Goal: Information Seeking & Learning: Learn about a topic

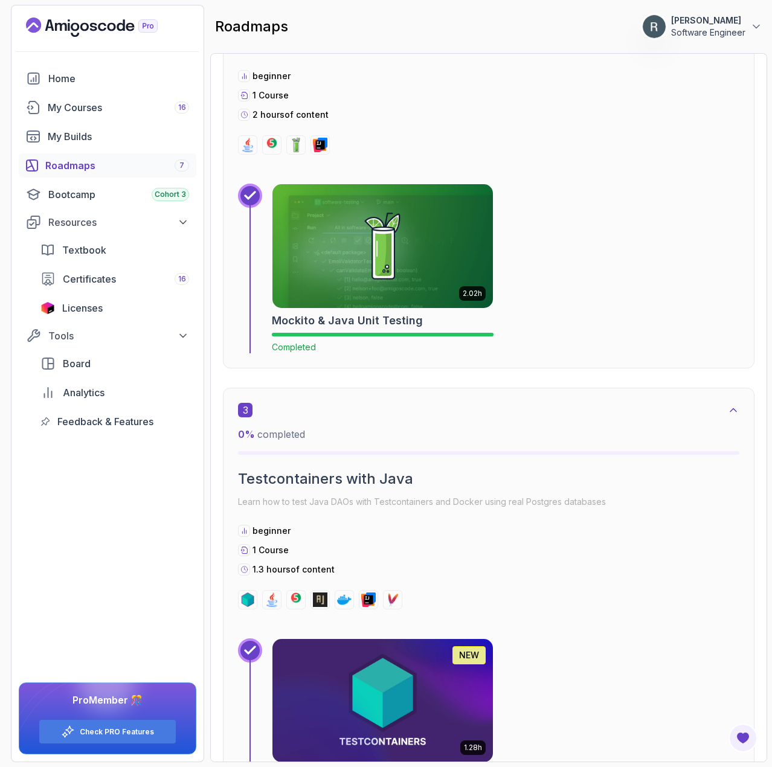
scroll to position [858, 0]
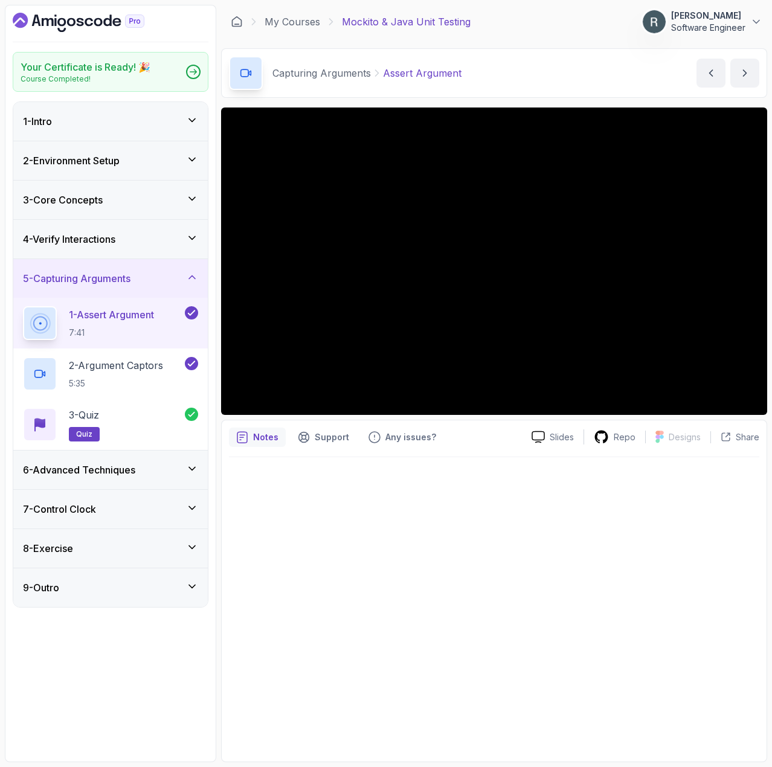
click at [89, 587] on div "9 - Outro" at bounding box center [110, 588] width 175 height 14
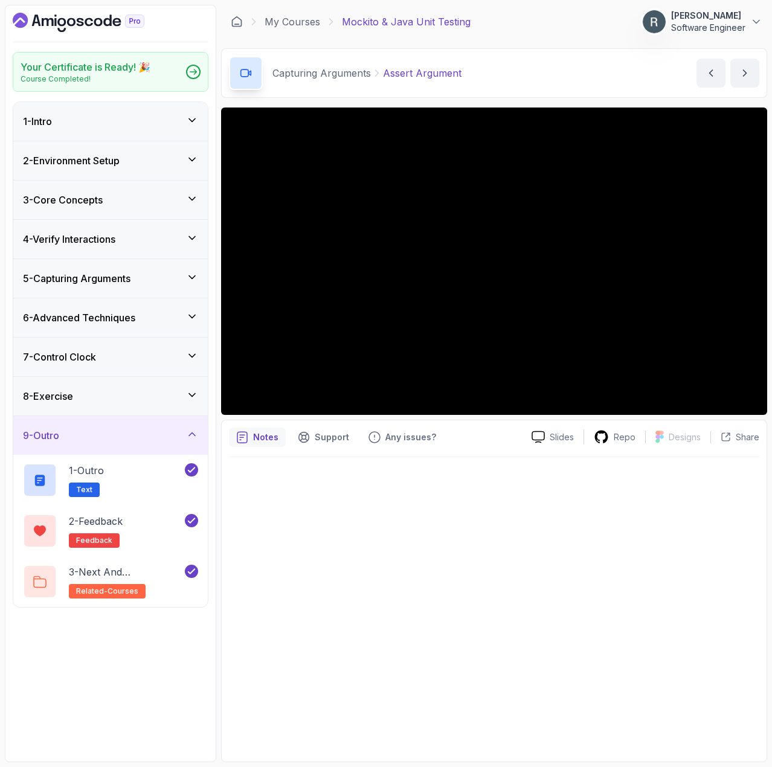
click at [121, 396] on div "8 - Exercise" at bounding box center [110, 396] width 175 height 14
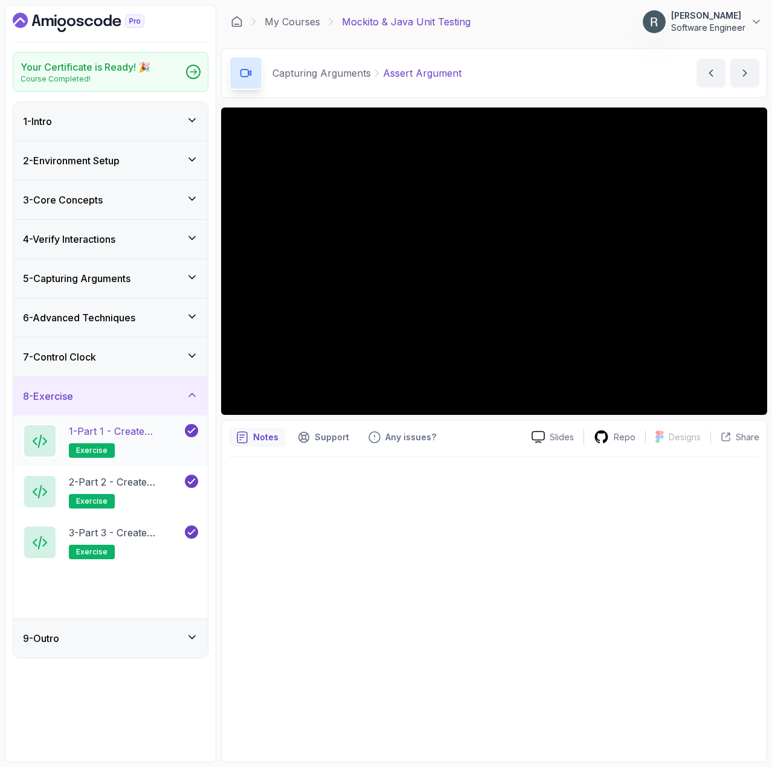
click at [130, 436] on p "1 - Part 1 - Create Product Record or Class" at bounding box center [126, 431] width 114 height 14
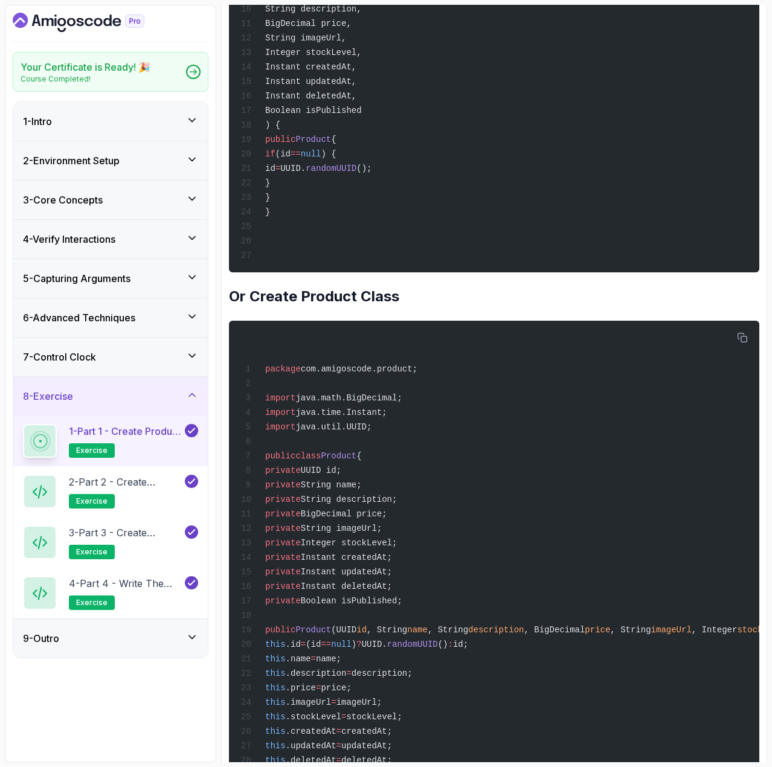
scroll to position [544, 0]
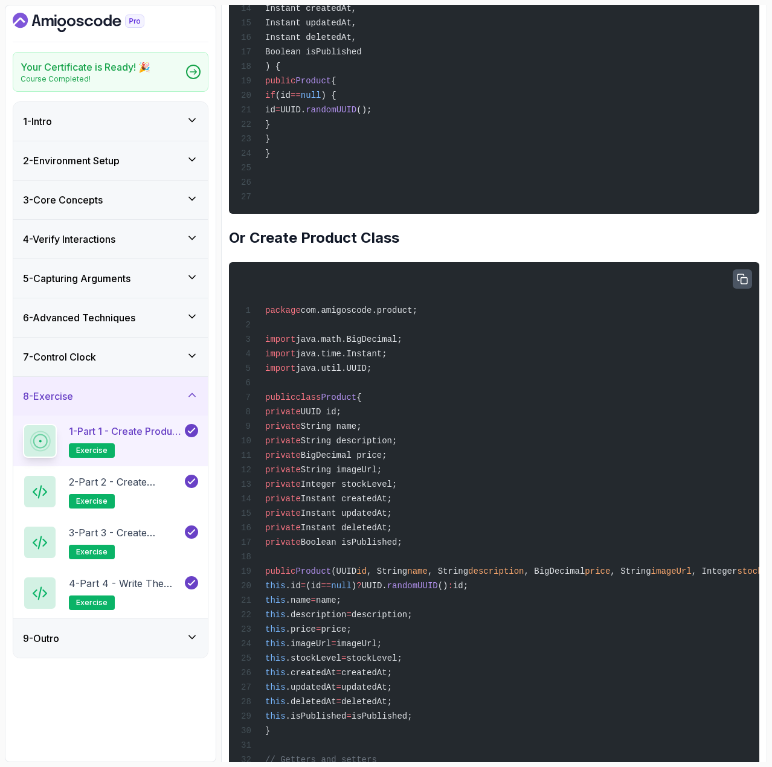
click at [744, 284] on icon "button" at bounding box center [743, 279] width 10 height 10
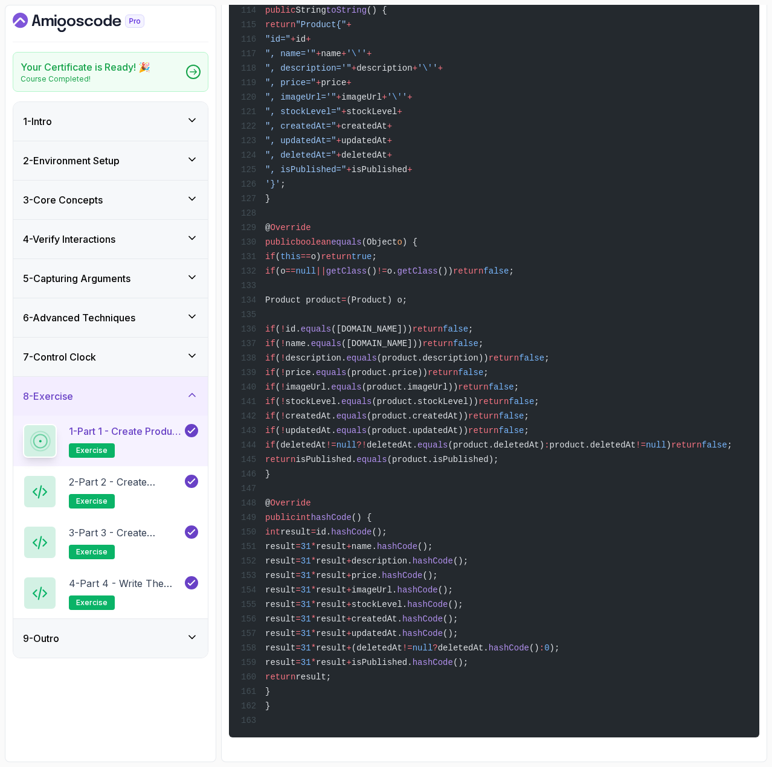
scroll to position [2606, 0]
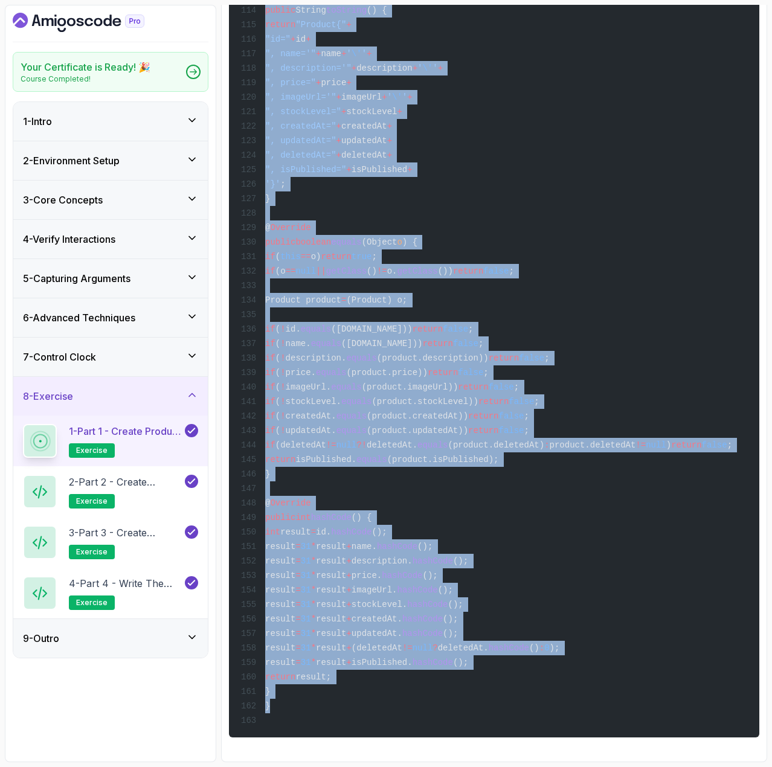
drag, startPoint x: 266, startPoint y: 416, endPoint x: 408, endPoint y: 694, distance: 311.8
copy code "public class Product { private UUID id; private String name; private String des…"
click at [152, 487] on p "2 - Part 2 - Create Product Repository Interface" at bounding box center [126, 482] width 114 height 14
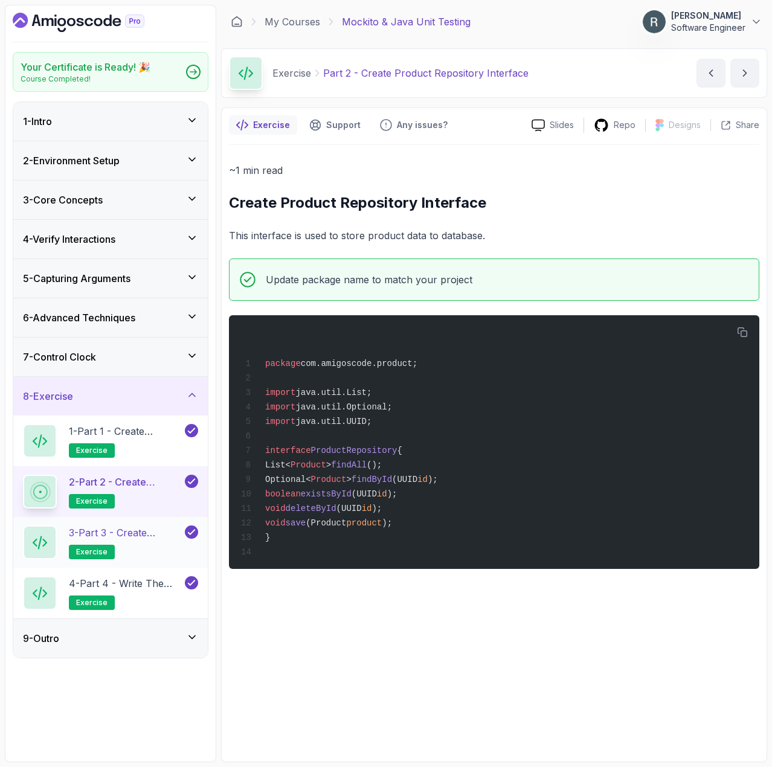
click at [127, 529] on p "3 - Part 3 - Create Product Service Class" at bounding box center [126, 533] width 114 height 14
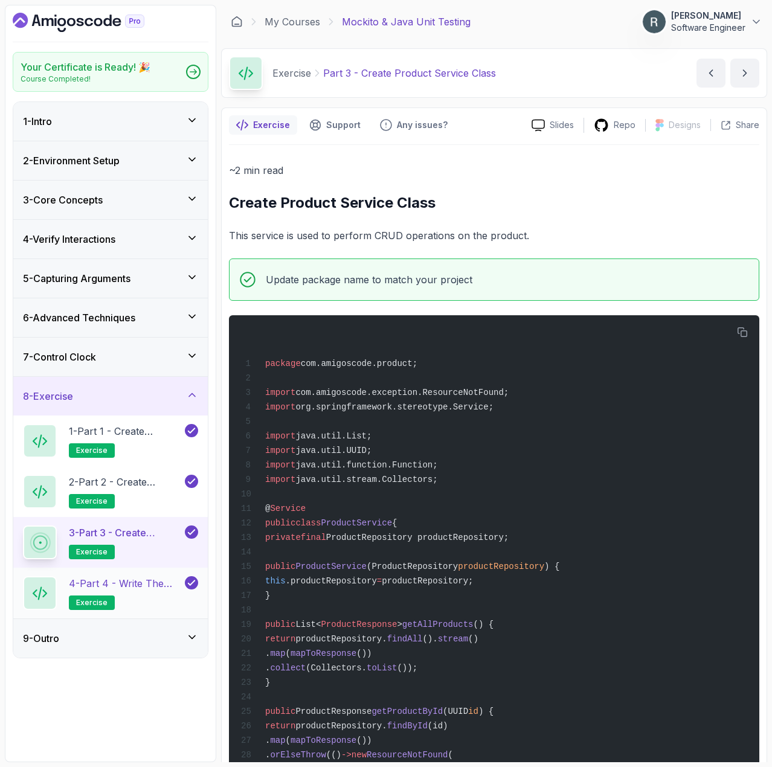
click at [120, 579] on p "4 - Part 4 - Write the tests" at bounding box center [126, 583] width 114 height 14
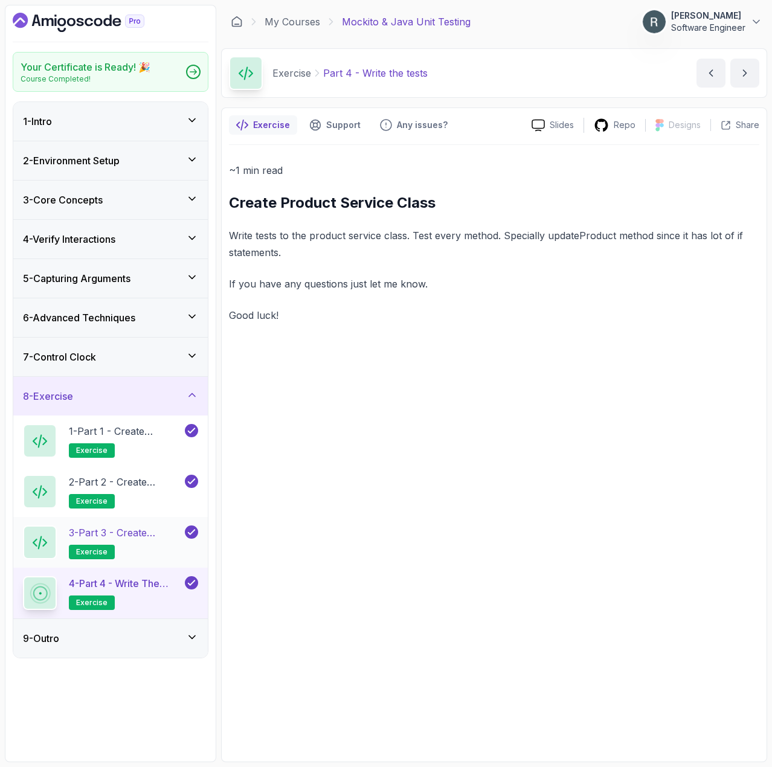
click at [144, 535] on p "3 - Part 3 - Create Product Service Class" at bounding box center [126, 533] width 114 height 14
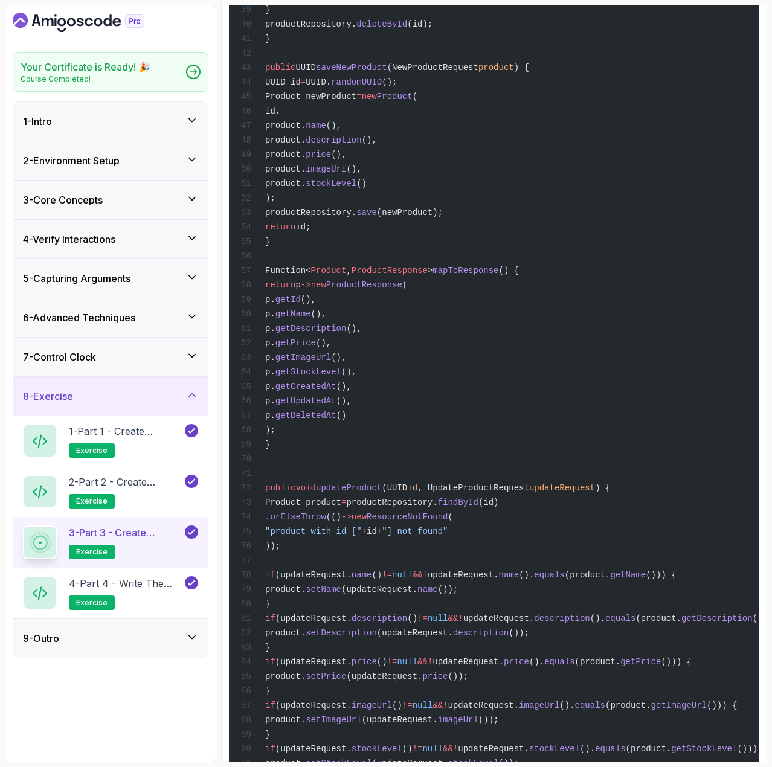
scroll to position [906, 0]
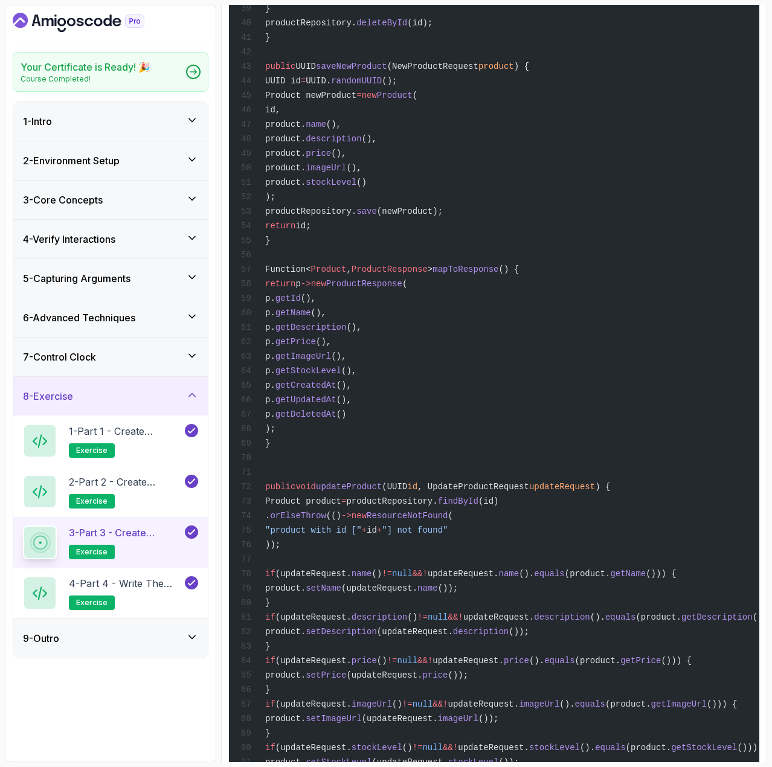
drag, startPoint x: 421, startPoint y: 449, endPoint x: 337, endPoint y: 335, distance: 141.7
click at [337, 335] on div "package com.amigoscode.product; import com.amigoscode.exception.ResourceNotFoun…" at bounding box center [494, 166] width 511 height 1501
copy code "p. getId (), p. getName (), p. getDescription (), p. getPrice (), p. getImageUr…"
